Goal: Check status

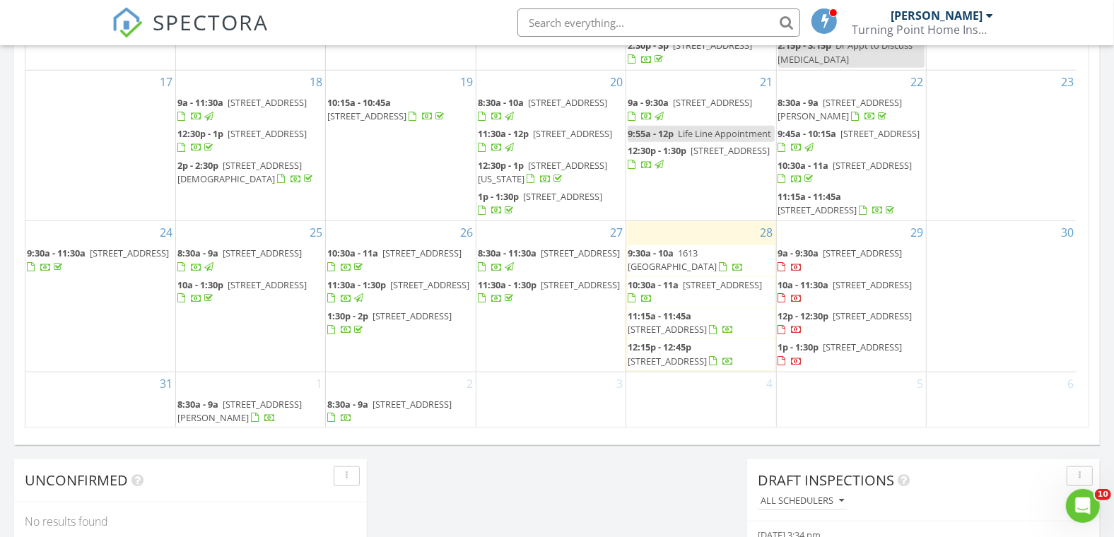
scroll to position [910, 0]
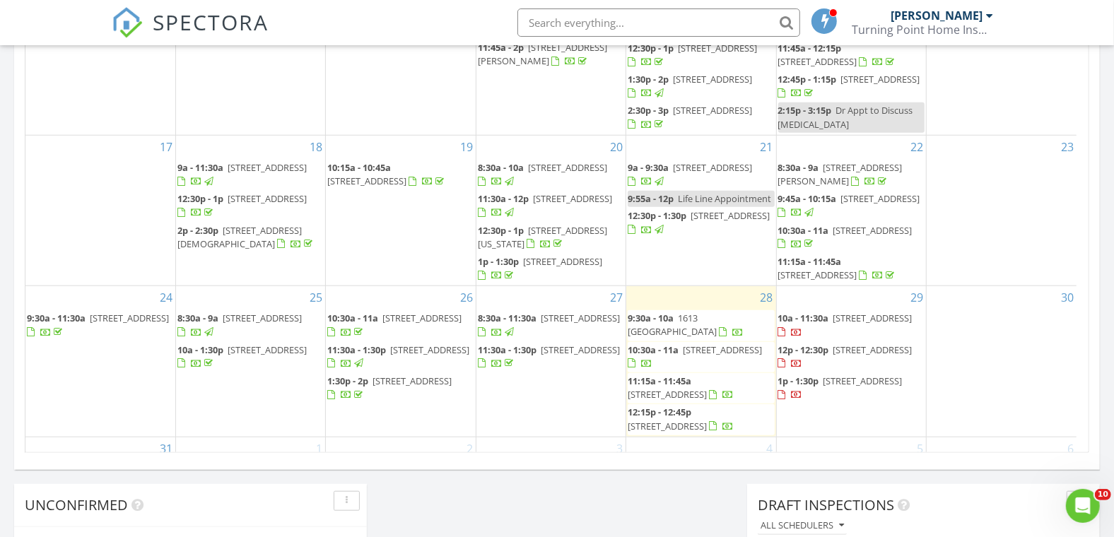
scroll to position [314, 0]
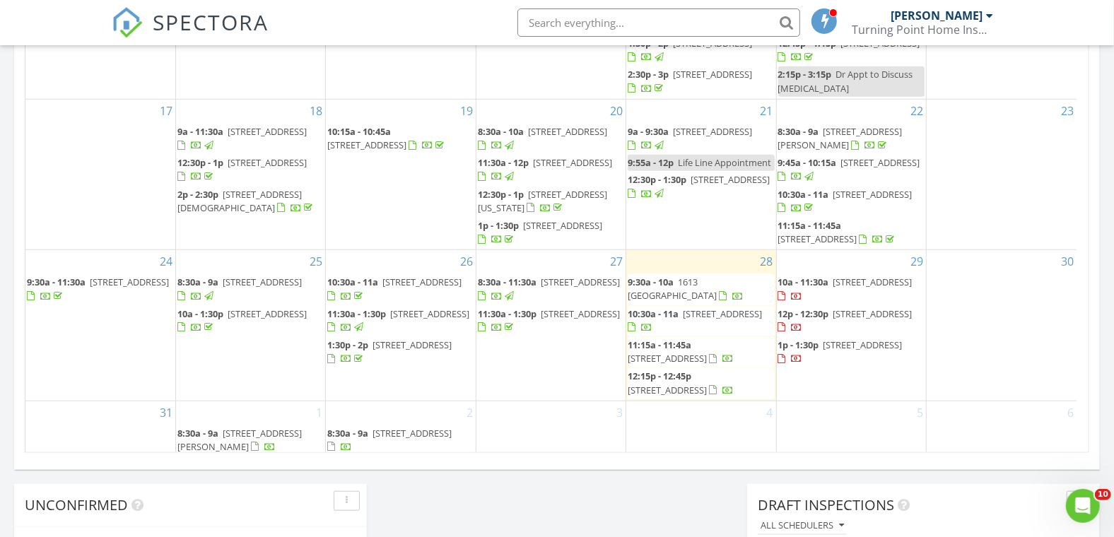
scroll to position [332, 0]
